Goal: Task Accomplishment & Management: Use online tool/utility

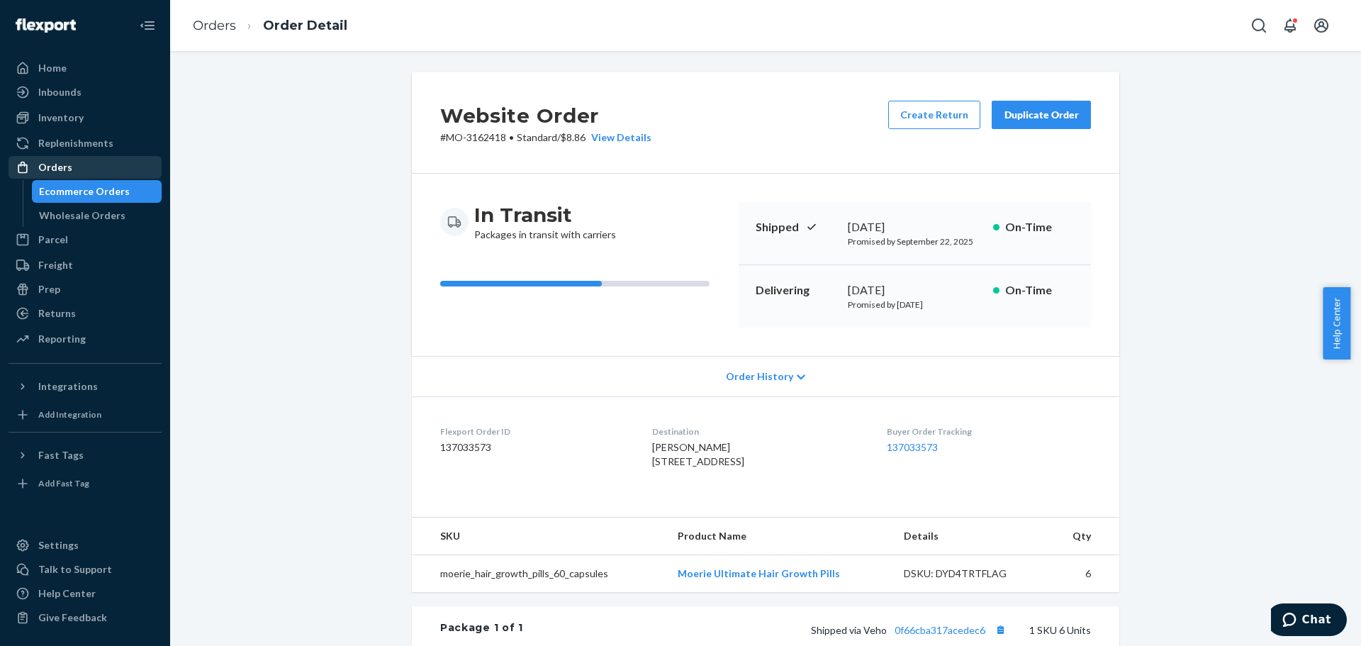
click at [96, 170] on div "Orders" at bounding box center [85, 167] width 150 height 20
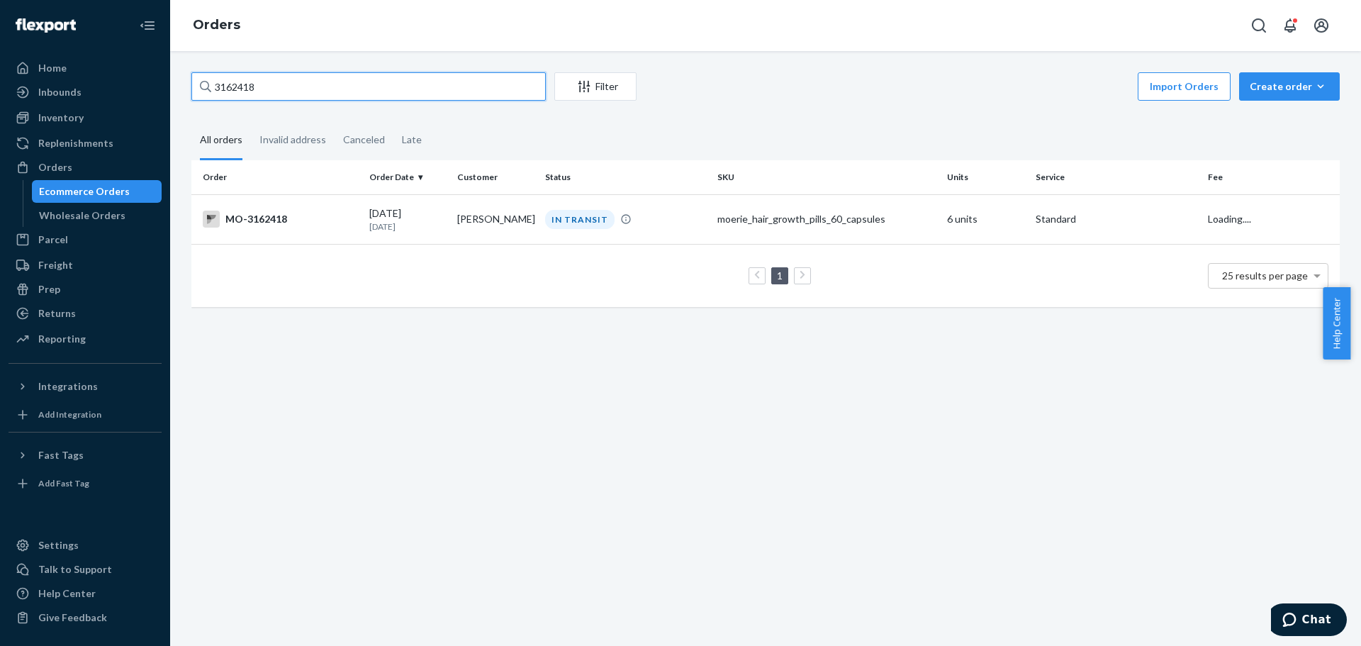
click at [250, 82] on input "3162418" at bounding box center [368, 86] width 355 height 28
paste input "34579"
type input "3134579"
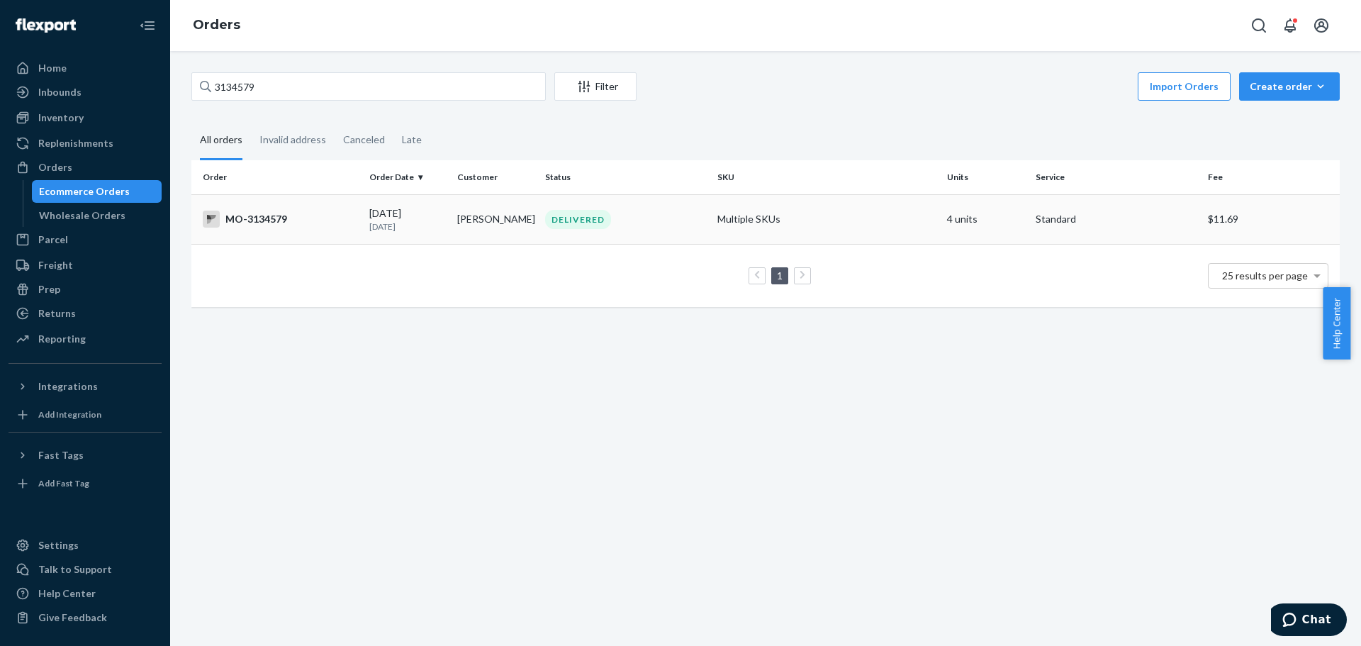
click at [253, 225] on div "MO-3134579" at bounding box center [280, 219] width 155 height 17
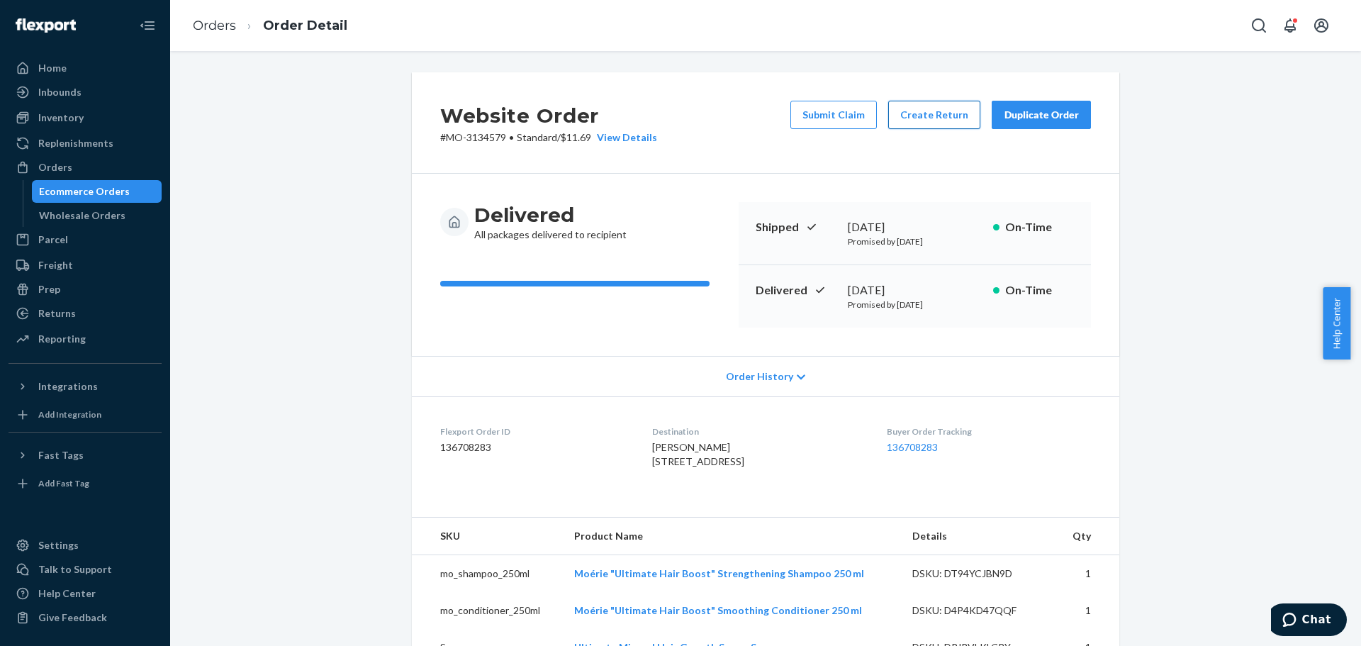
click at [925, 121] on button "Create Return" at bounding box center [934, 115] width 92 height 28
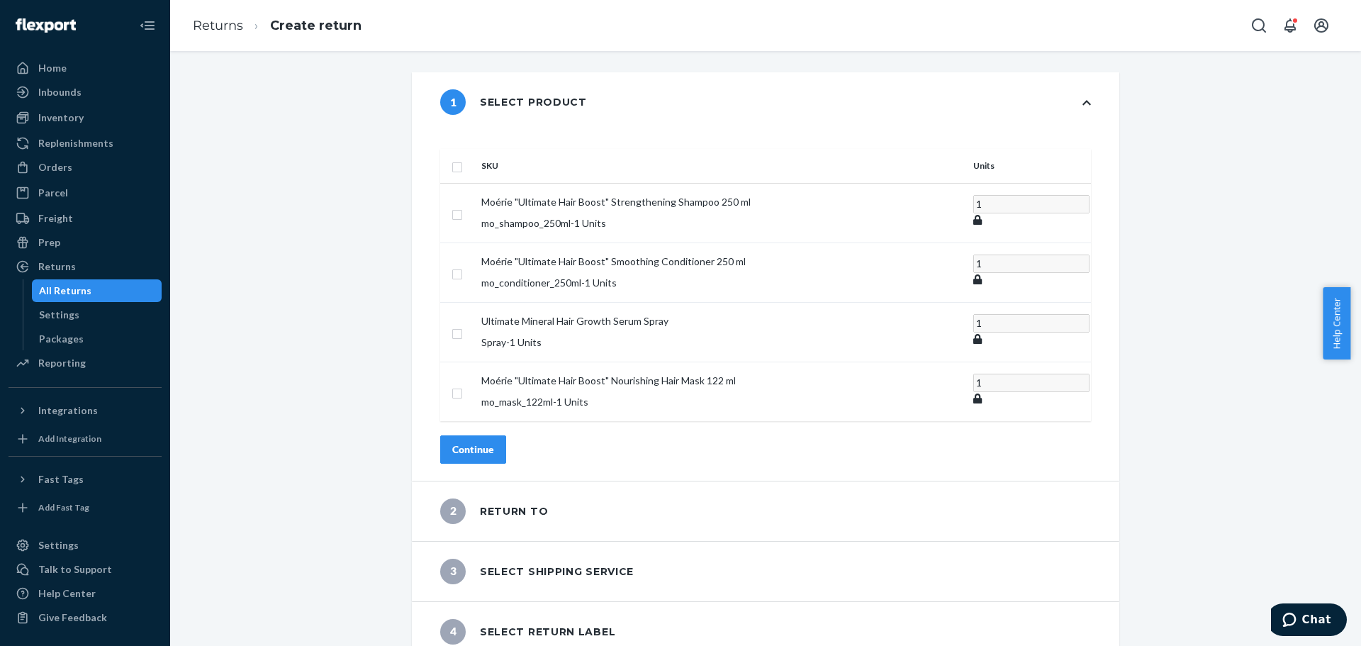
click at [463, 158] on input "checkbox" at bounding box center [457, 165] width 11 height 15
checkbox input "true"
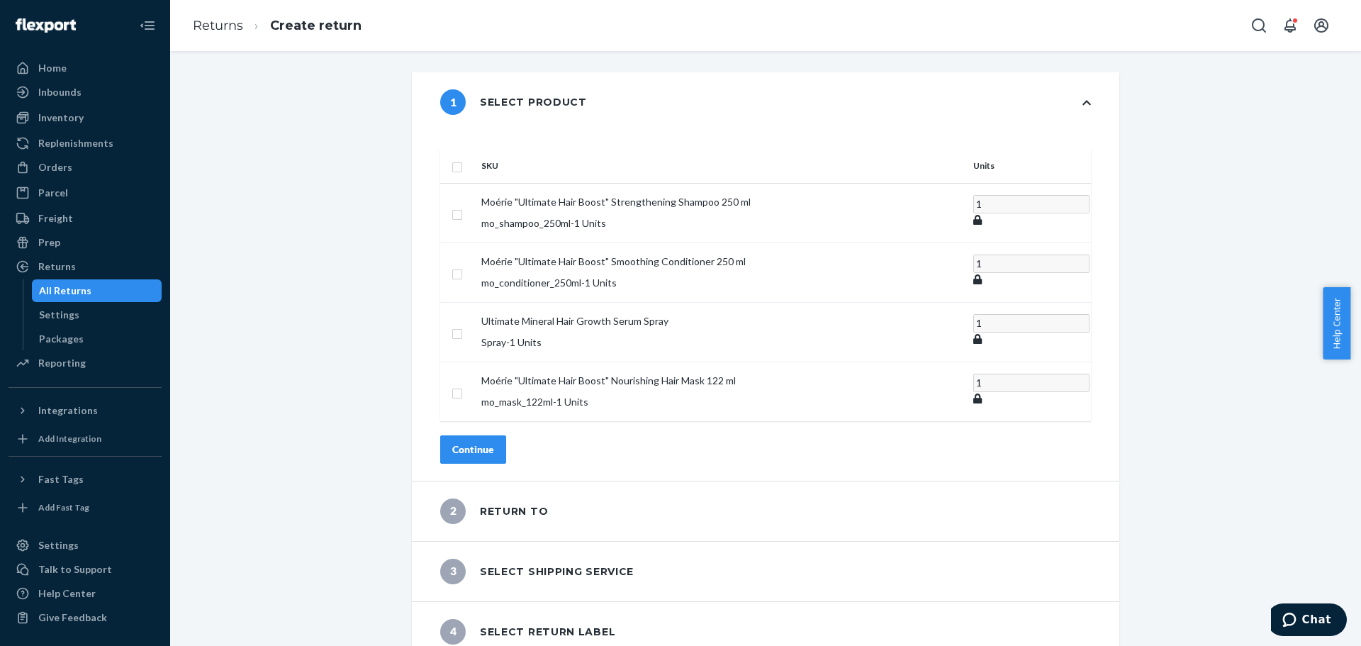
checkbox input "true"
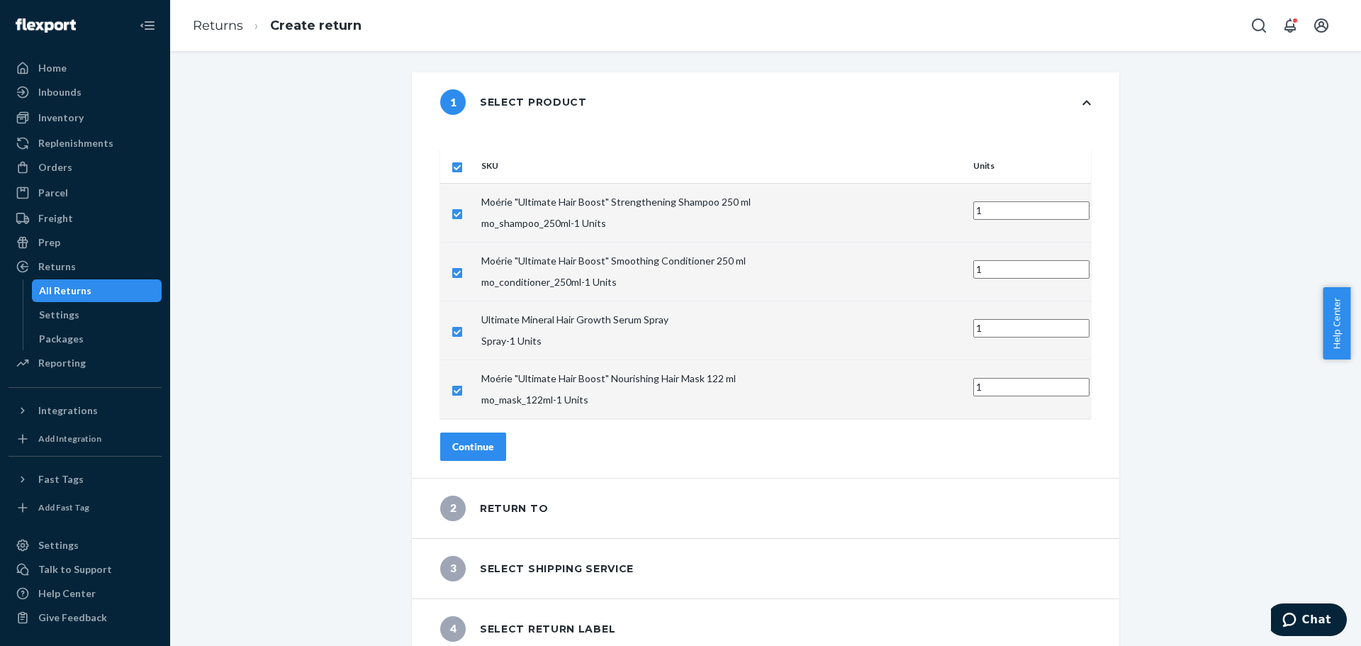
click at [494, 440] on div "Continue" at bounding box center [473, 447] width 42 height 14
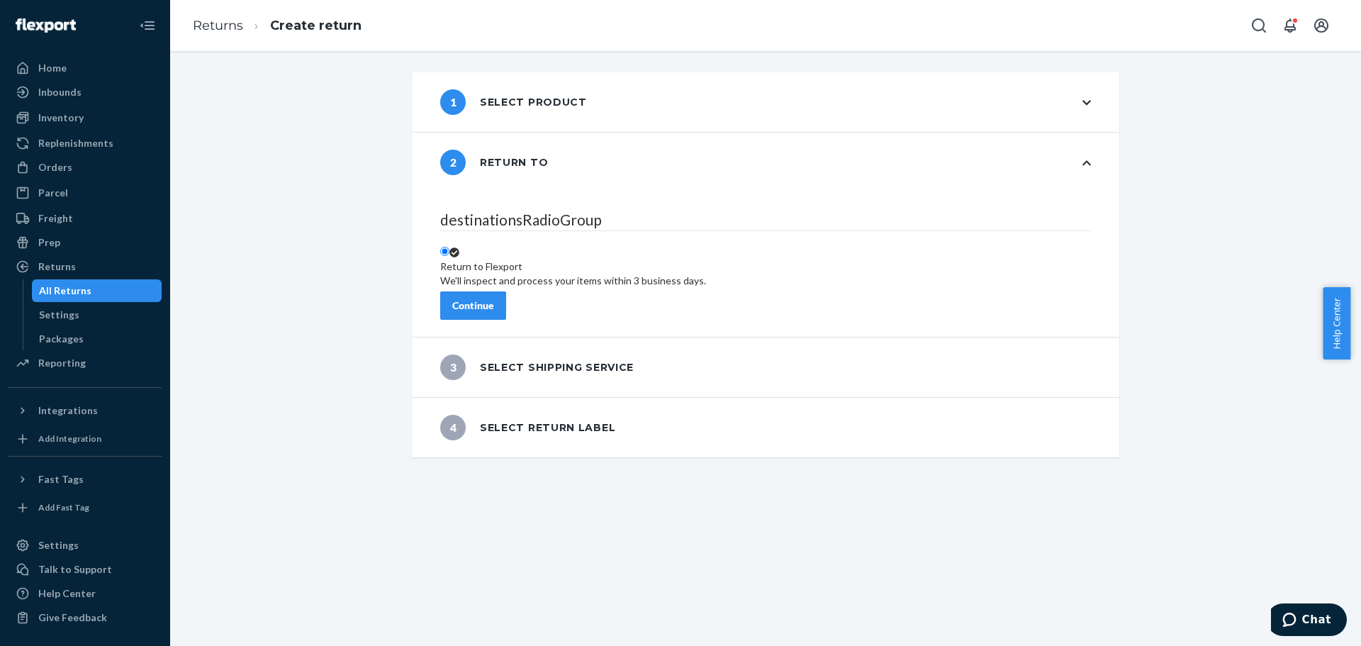
click at [506, 307] on button "Continue" at bounding box center [473, 305] width 66 height 28
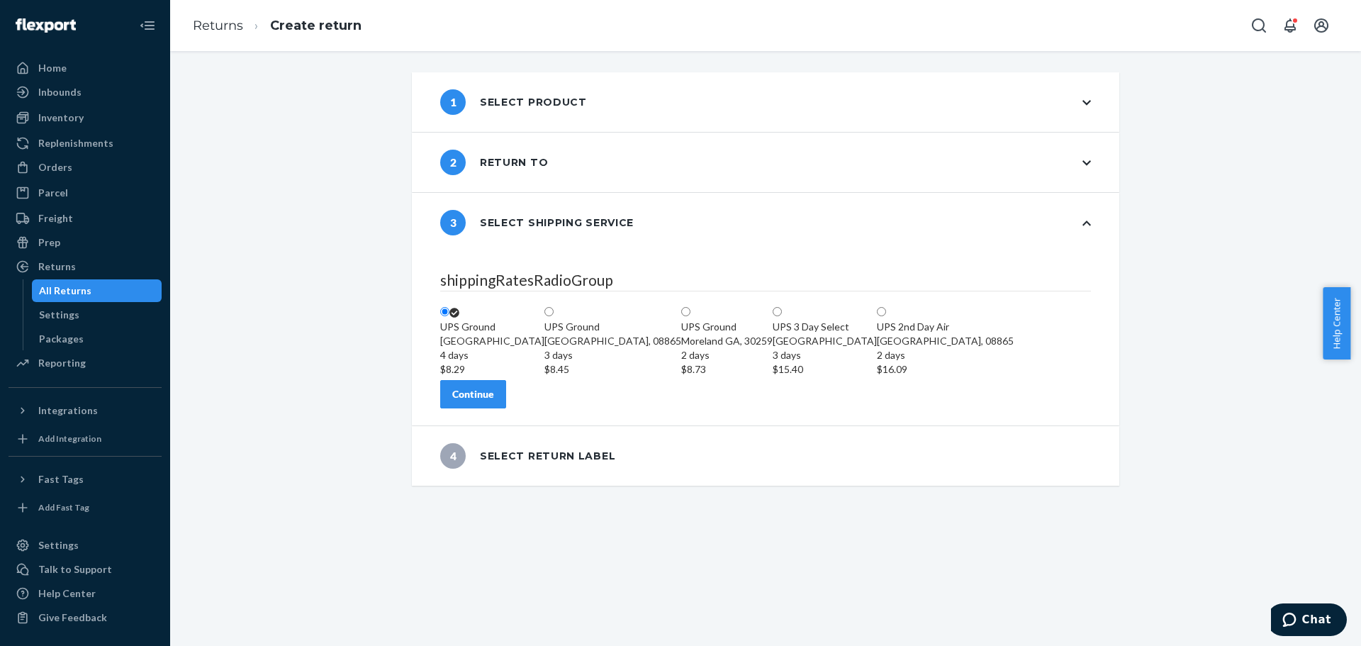
click at [494, 401] on div "Continue" at bounding box center [473, 394] width 42 height 14
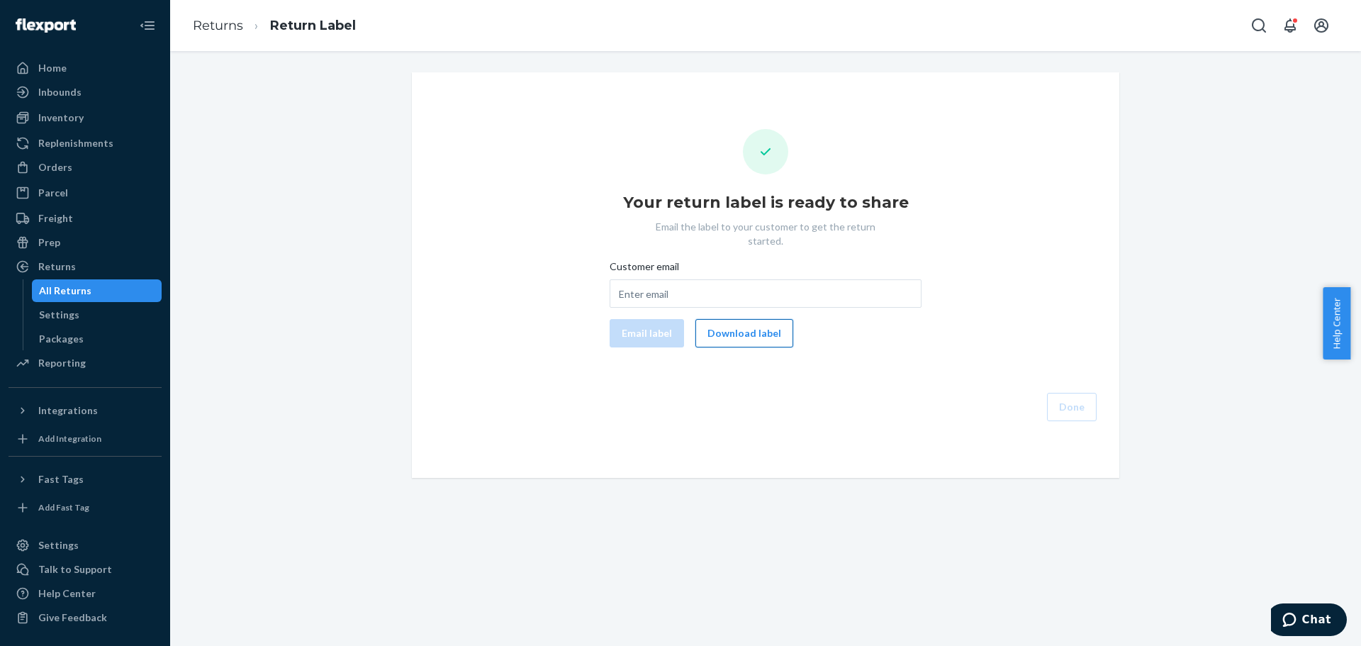
click at [725, 320] on button "Download label" at bounding box center [745, 333] width 98 height 28
